Goal: Information Seeking & Learning: Find specific fact

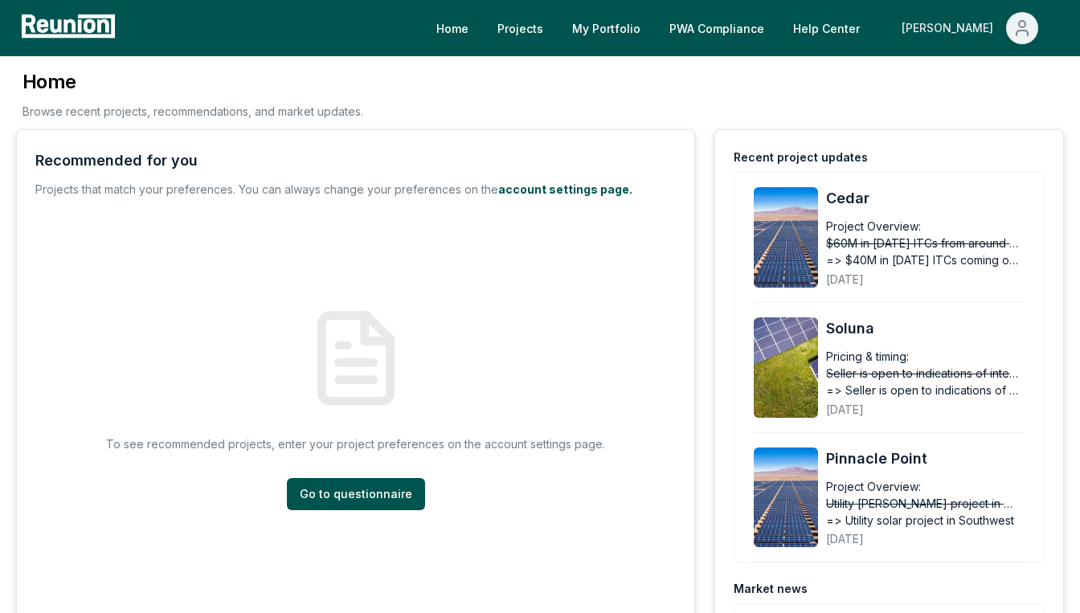
click at [954, 31] on button "[PERSON_NAME]" at bounding box center [970, 28] width 162 height 32
click at [958, 79] on div "Admin Portal" at bounding box center [987, 85] width 154 height 45
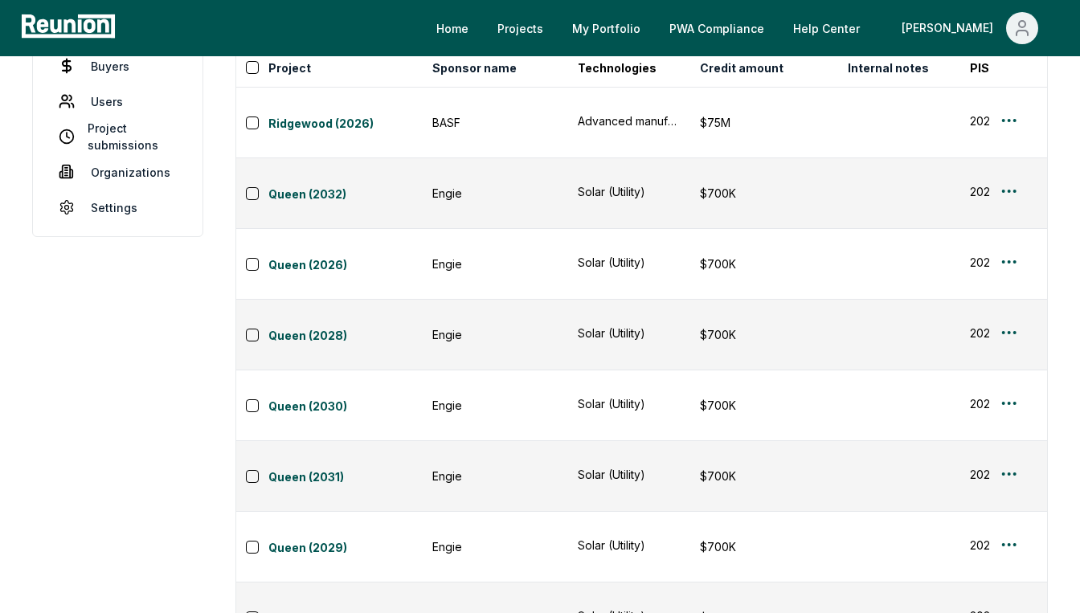
scroll to position [0, 529]
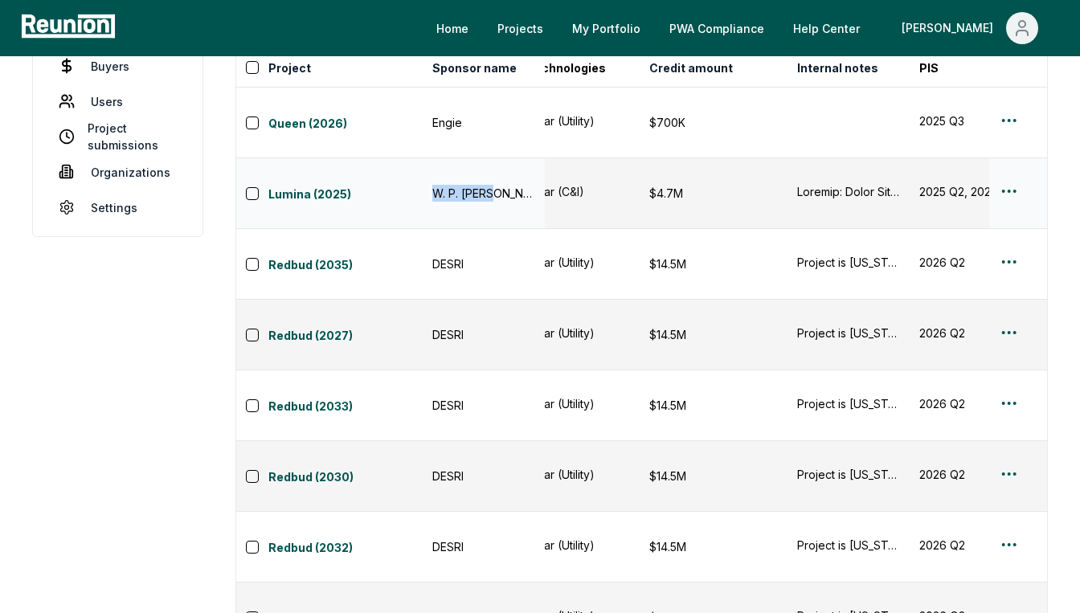
drag, startPoint x: 427, startPoint y: 166, endPoint x: 496, endPoint y: 167, distance: 69.1
click at [496, 167] on td "W. P. Carey" at bounding box center [484, 193] width 122 height 71
copy div "W. P. Carey"
drag, startPoint x: 649, startPoint y: 164, endPoint x: 712, endPoint y: 160, distance: 62.8
click at [712, 160] on td "$4.7M" at bounding box center [713, 193] width 148 height 71
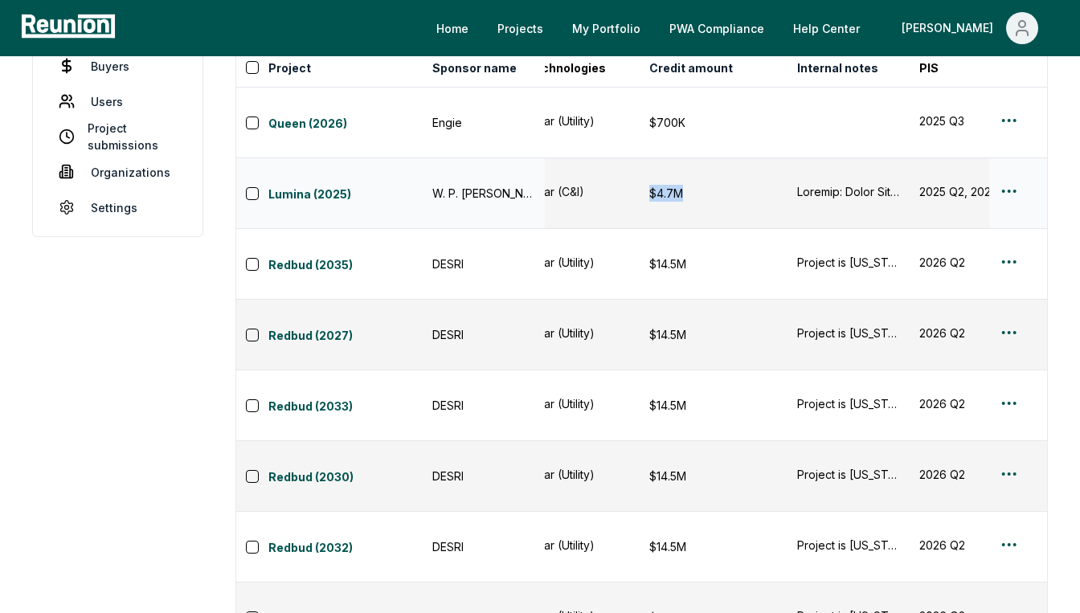
copy div "$4.7M"
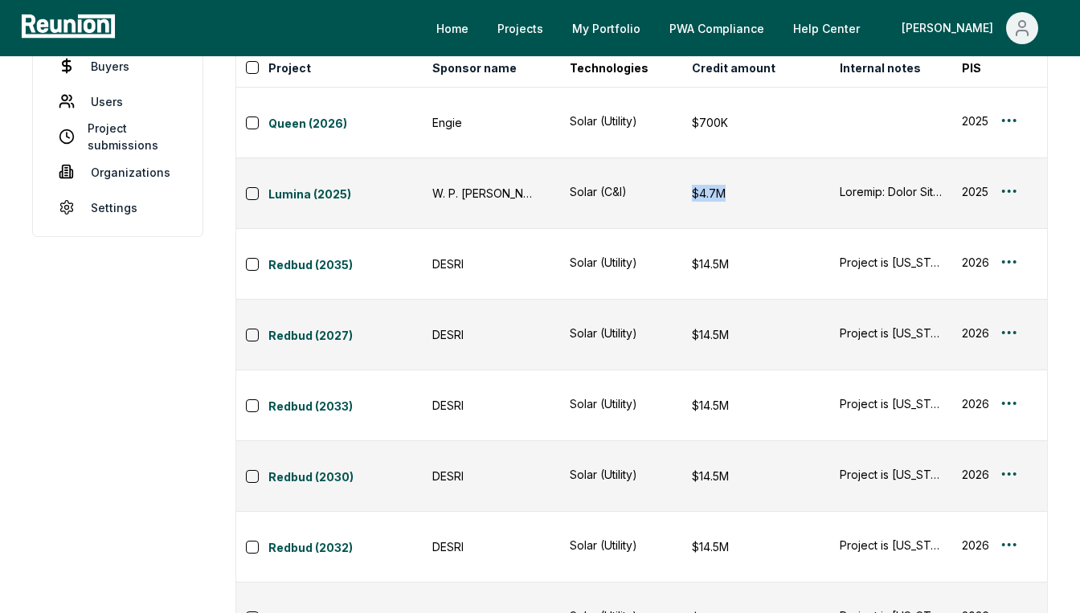
scroll to position [0, 487]
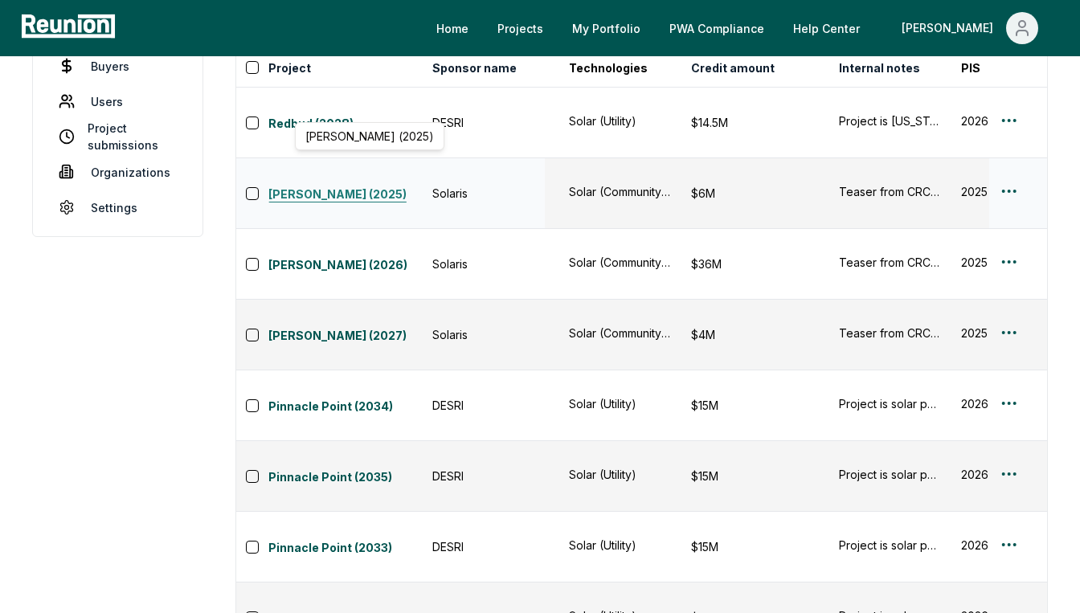
click at [362, 186] on link "Celeste (2025)" at bounding box center [345, 195] width 154 height 19
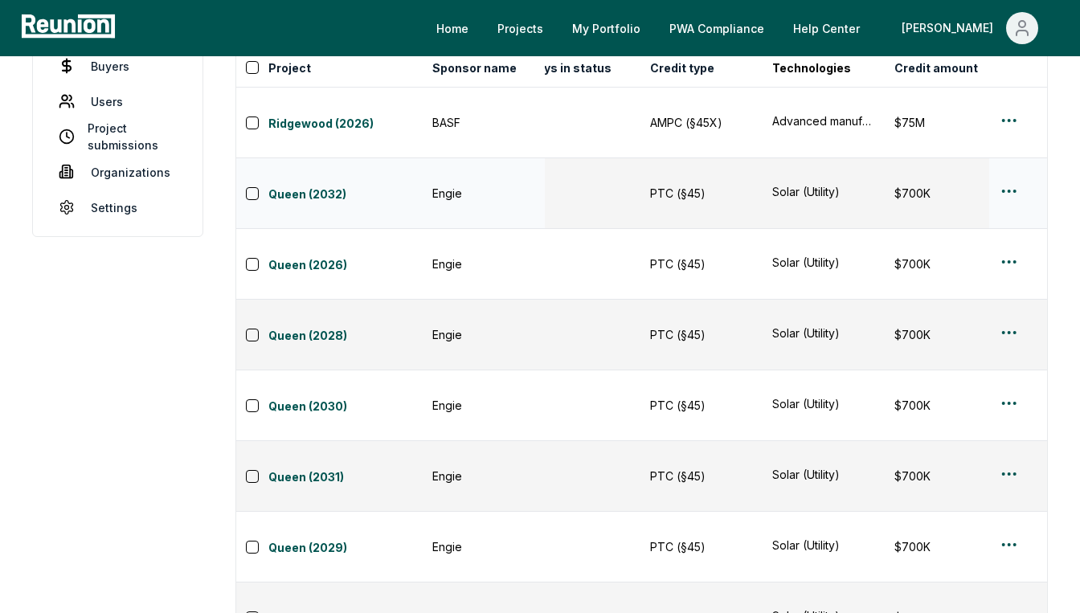
scroll to position [0, 276]
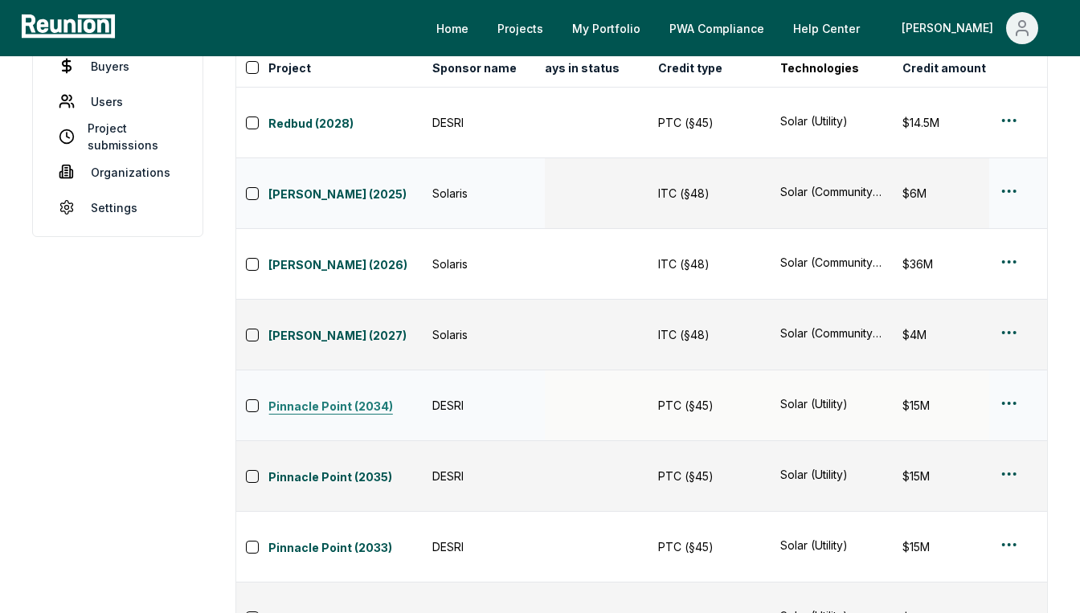
click at [367, 398] on link "Pinnacle Point (2034)" at bounding box center [345, 407] width 154 height 19
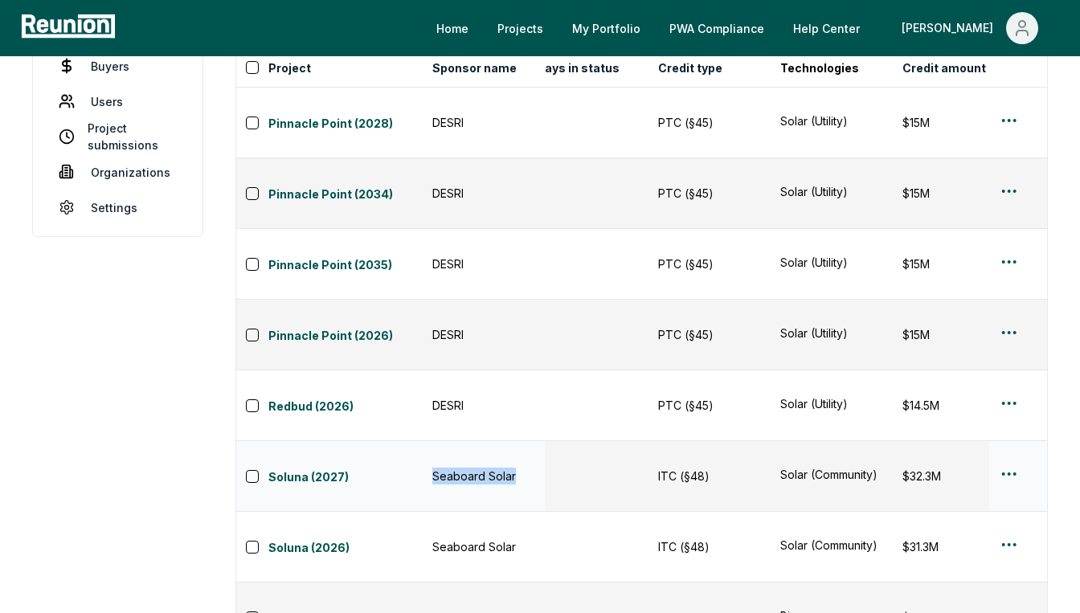
drag, startPoint x: 431, startPoint y: 336, endPoint x: 527, endPoint y: 334, distance: 96.4
click at [527, 441] on td "Seaboard Solar" at bounding box center [484, 476] width 122 height 71
copy div "Seaboard Solar"
drag, startPoint x: 427, startPoint y: 430, endPoint x: 527, endPoint y: 433, distance: 100.5
click at [527, 582] on td "Partners Group" at bounding box center [484, 617] width 122 height 71
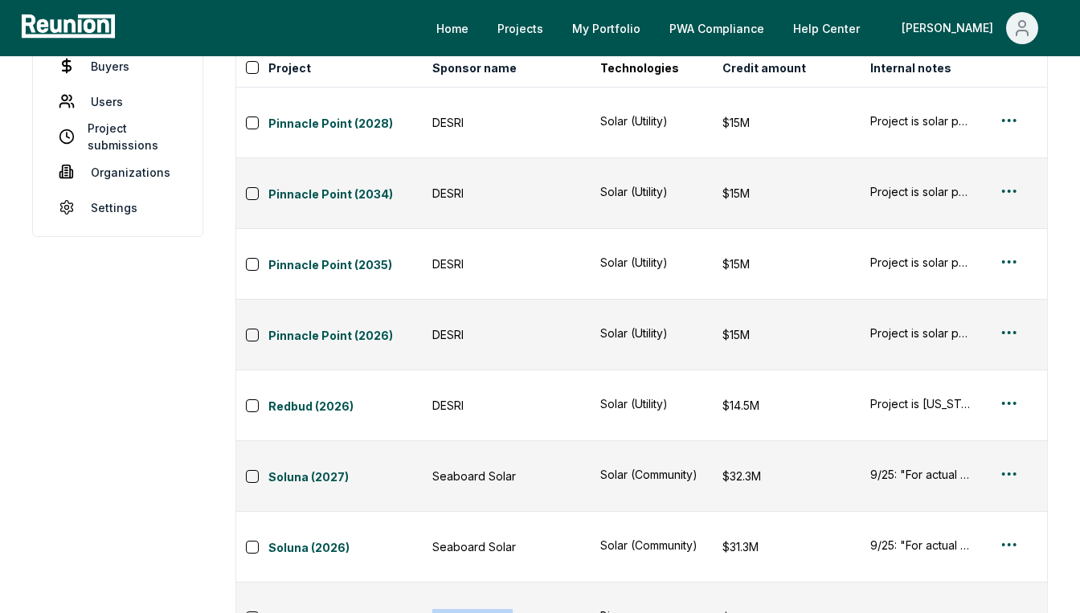
scroll to position [0, 0]
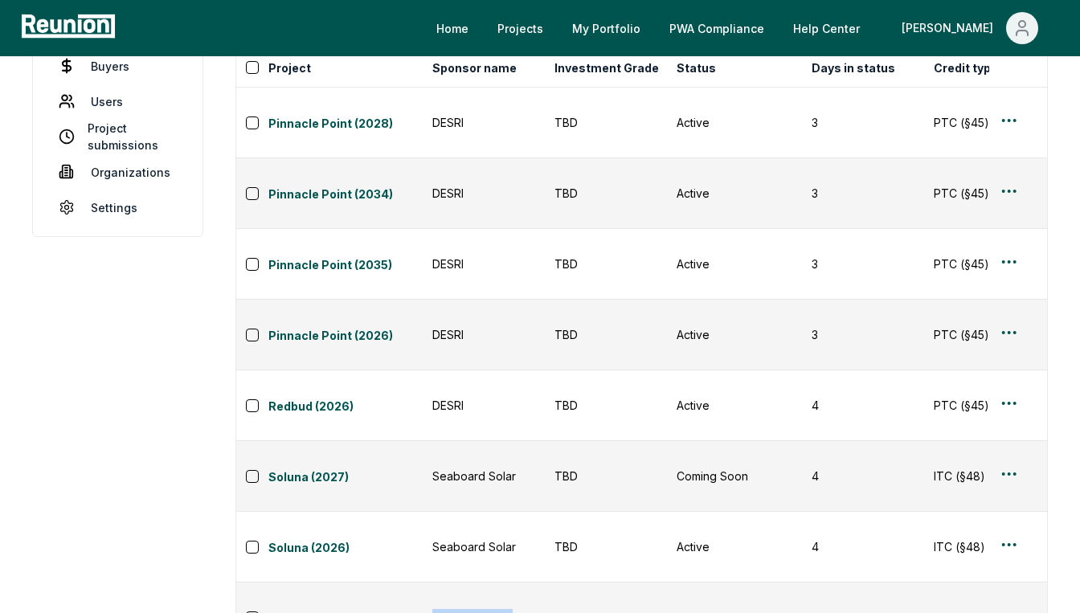
copy div "Partners Group"
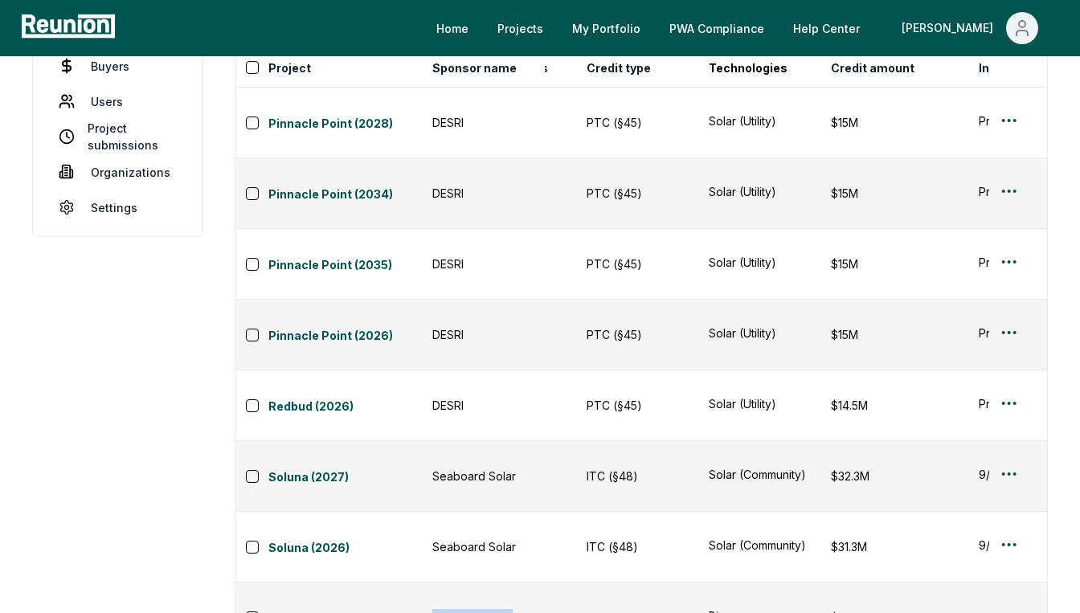
scroll to position [0, 378]
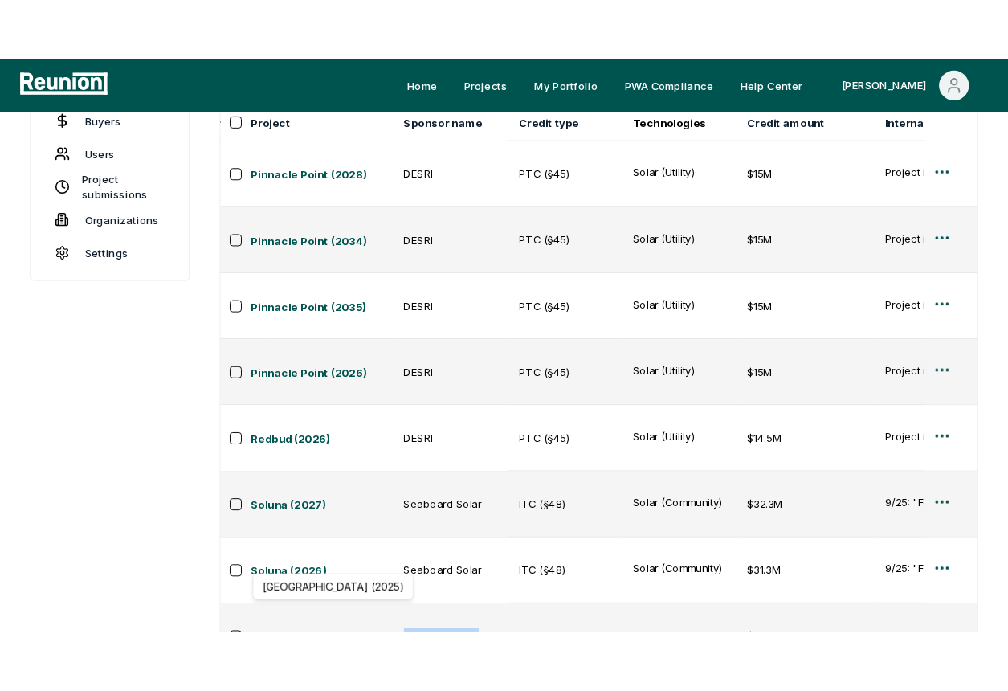
scroll to position [108, 0]
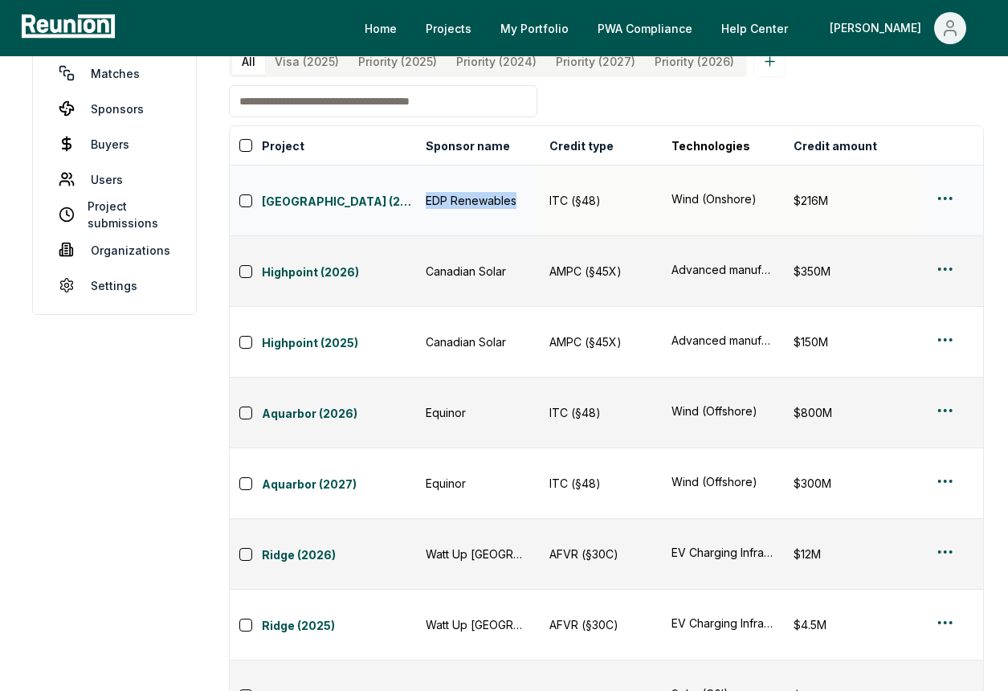
drag, startPoint x: 419, startPoint y: 198, endPoint x: 513, endPoint y: 208, distance: 94.5
click at [513, 208] on td "EDP Renewables" at bounding box center [477, 200] width 122 height 71
copy div "EDP Renewables"
drag, startPoint x: 412, startPoint y: 241, endPoint x: 519, endPoint y: 250, distance: 107.2
click at [519, 250] on td "Canadian Solar" at bounding box center [477, 271] width 122 height 71
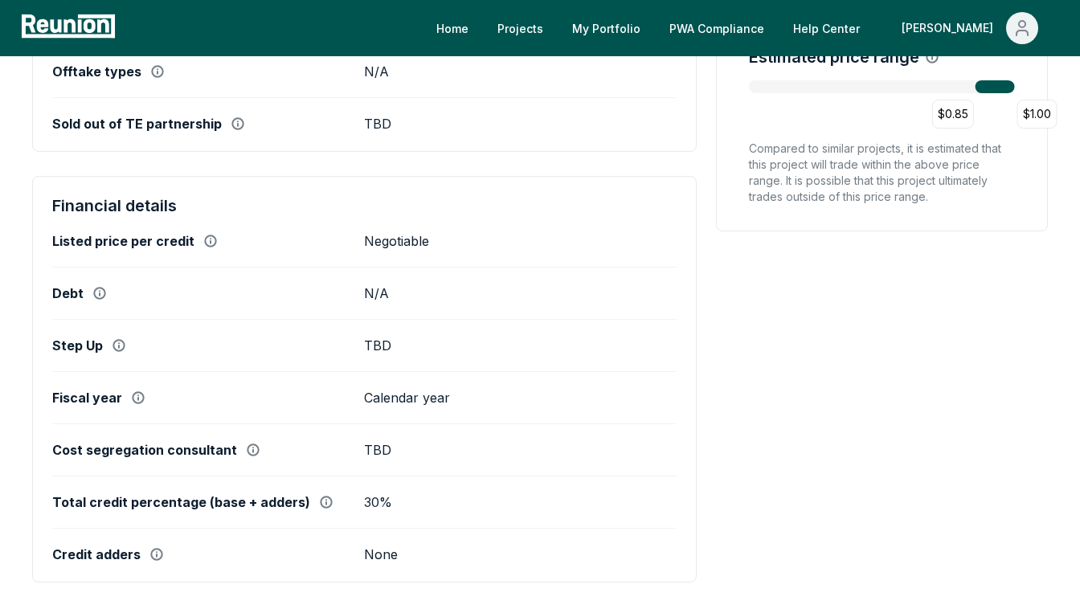
scroll to position [2, 0]
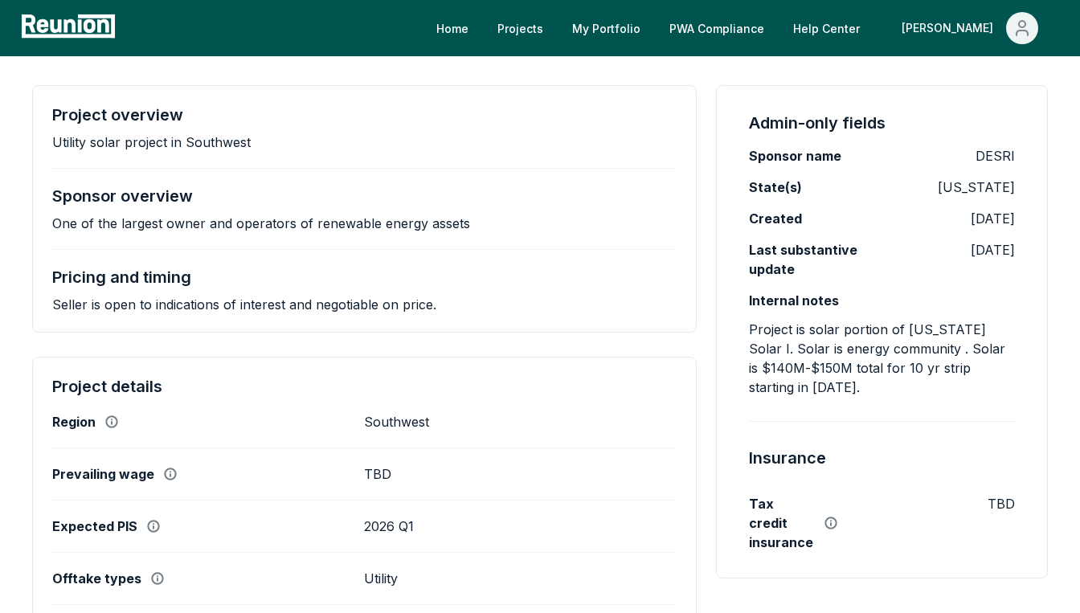
scroll to position [421, 0]
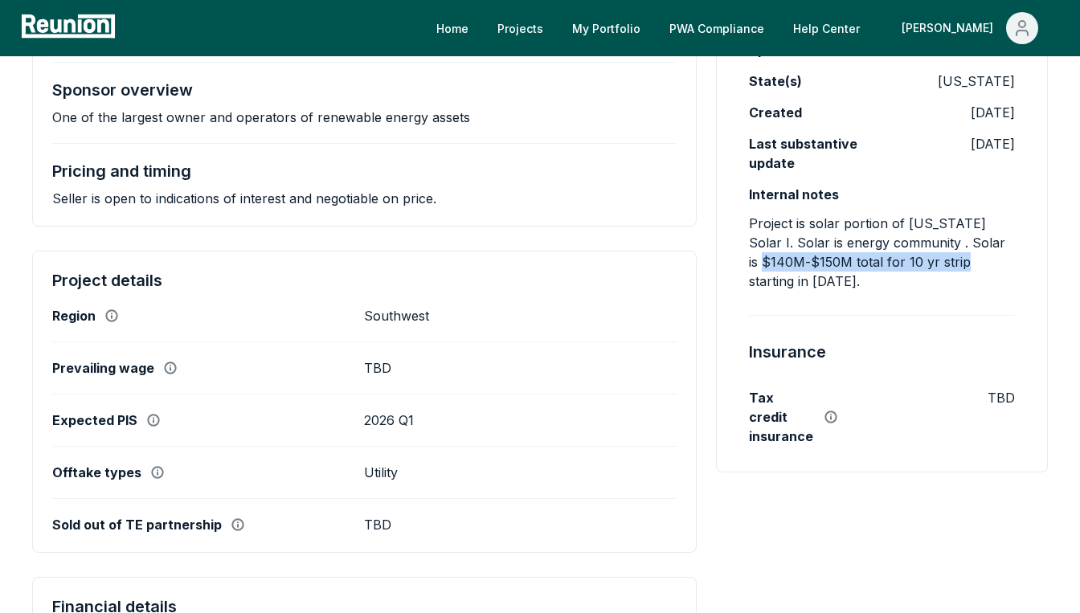
drag, startPoint x: 737, startPoint y: 268, endPoint x: 948, endPoint y: 266, distance: 210.5
click at [948, 266] on div "Admin-only fields Sponsor name DESRI State(s) New Mexico Created 7/21/2025 Last…" at bounding box center [882, 225] width 332 height 493
copy p "$140M-$150M total for 10 yr strip"
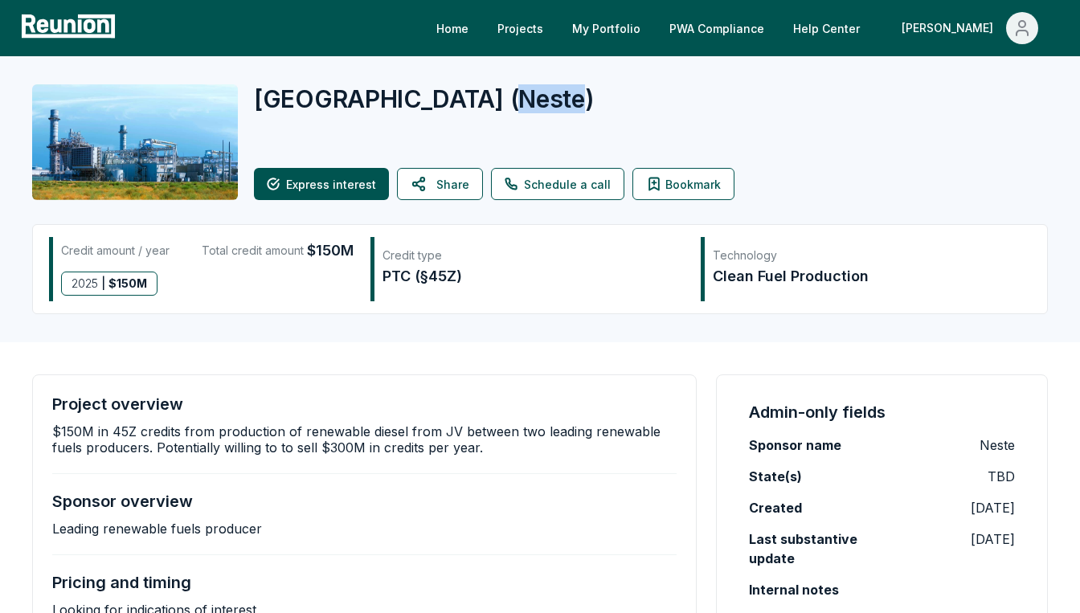
drag, startPoint x: 417, startPoint y: 100, endPoint x: 473, endPoint y: 107, distance: 56.6
click at [510, 107] on span "( Neste )" at bounding box center [552, 98] width 84 height 29
copy span "Neste"
drag, startPoint x: 452, startPoint y: 277, endPoint x: 423, endPoint y: 276, distance: 29.0
click at [423, 276] on div "PTC (§45Z)" at bounding box center [532, 276] width 301 height 22
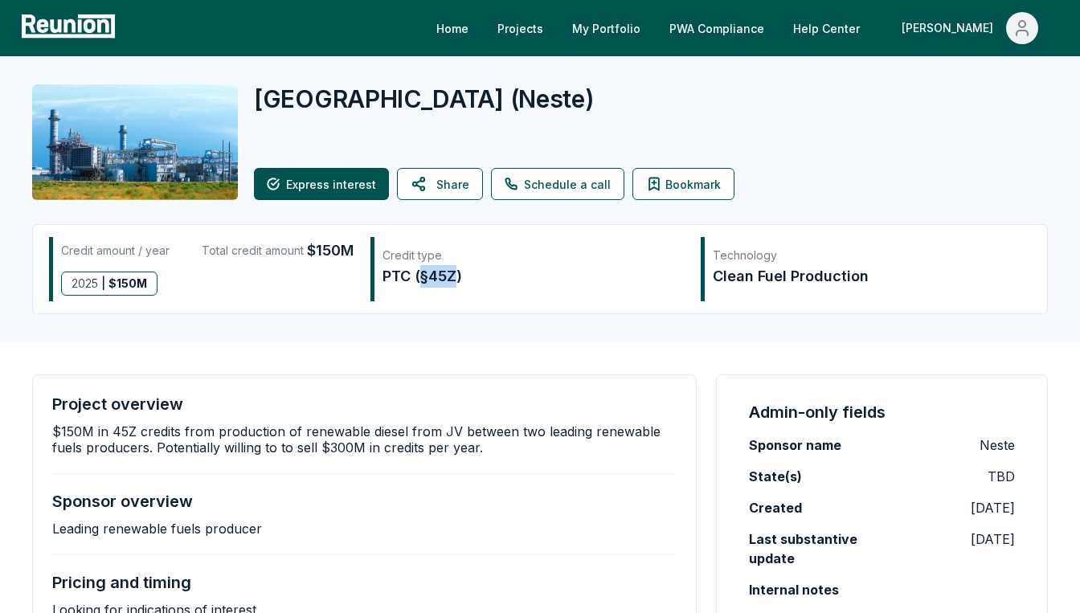
copy div "§45Z"
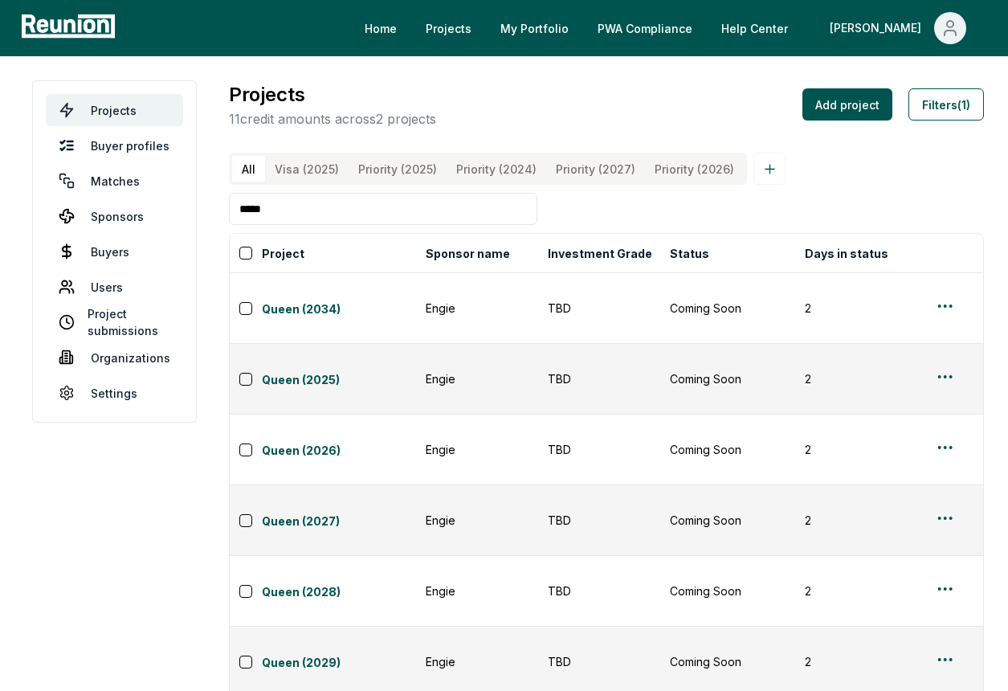
scroll to position [0, 1469]
